Goal: Information Seeking & Learning: Learn about a topic

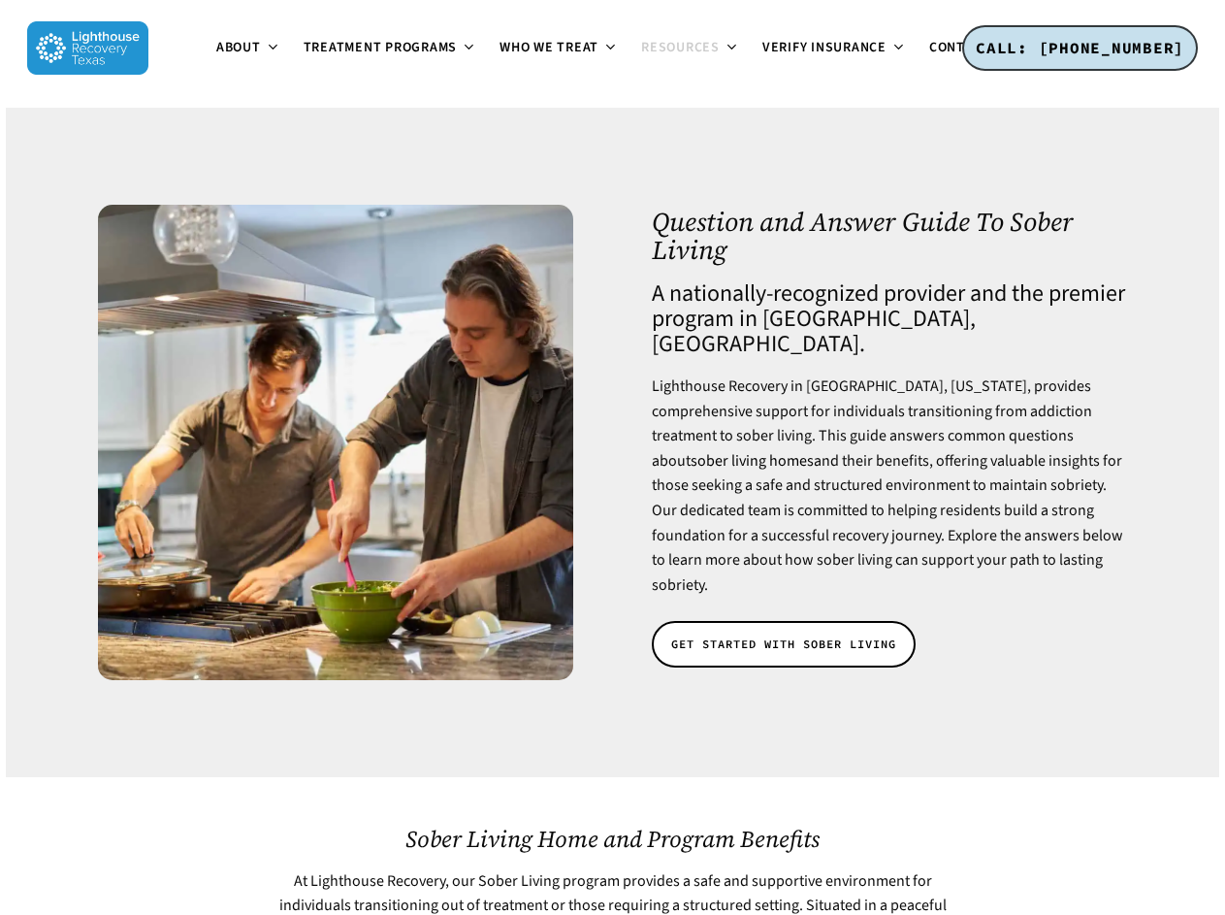
click at [216, 57] on span "About" at bounding box center [238, 47] width 45 height 19
click at [304, 57] on span "Treatment Programs" at bounding box center [381, 47] width 154 height 19
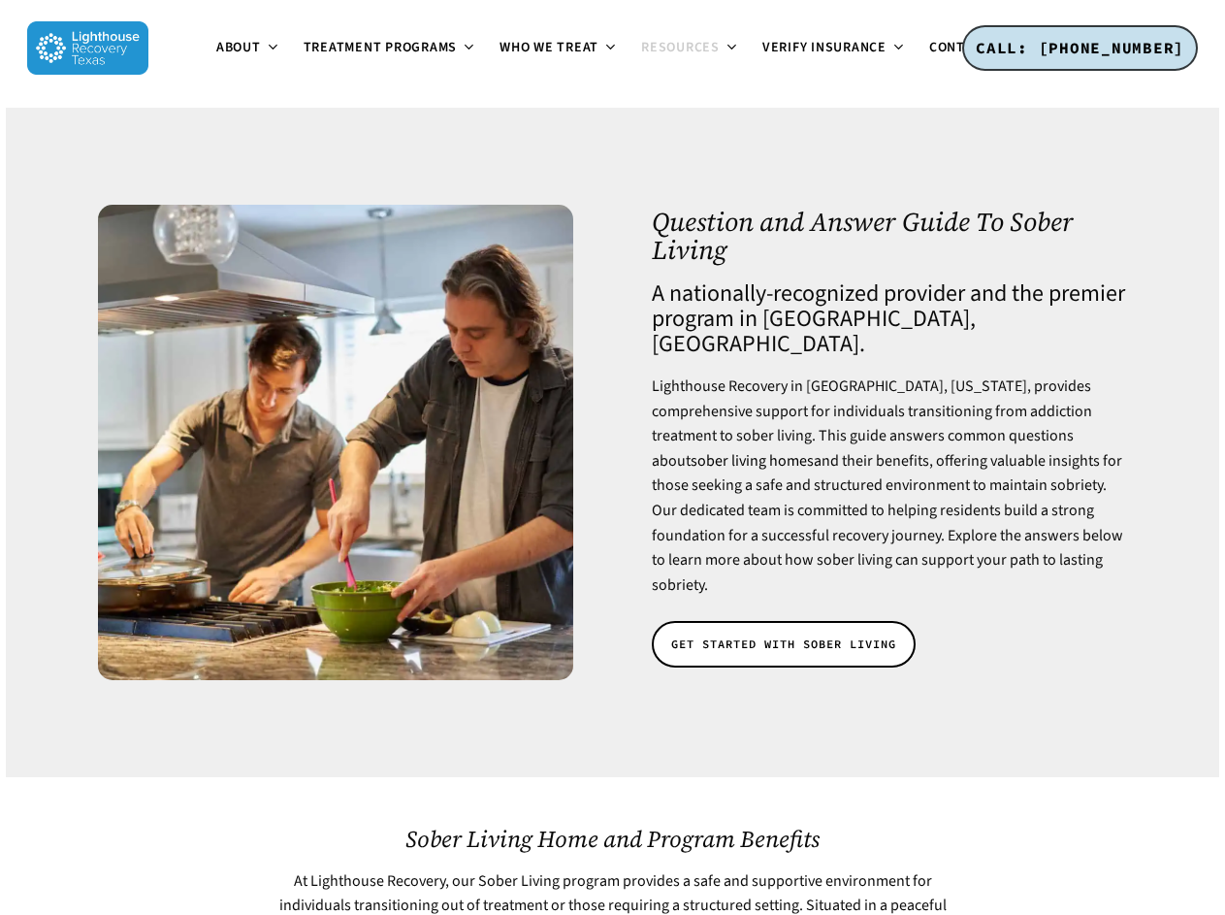
click at [641, 57] on span "Resources" at bounding box center [680, 47] width 79 height 19
